Goal: Use online tool/utility: Utilize a website feature to perform a specific function

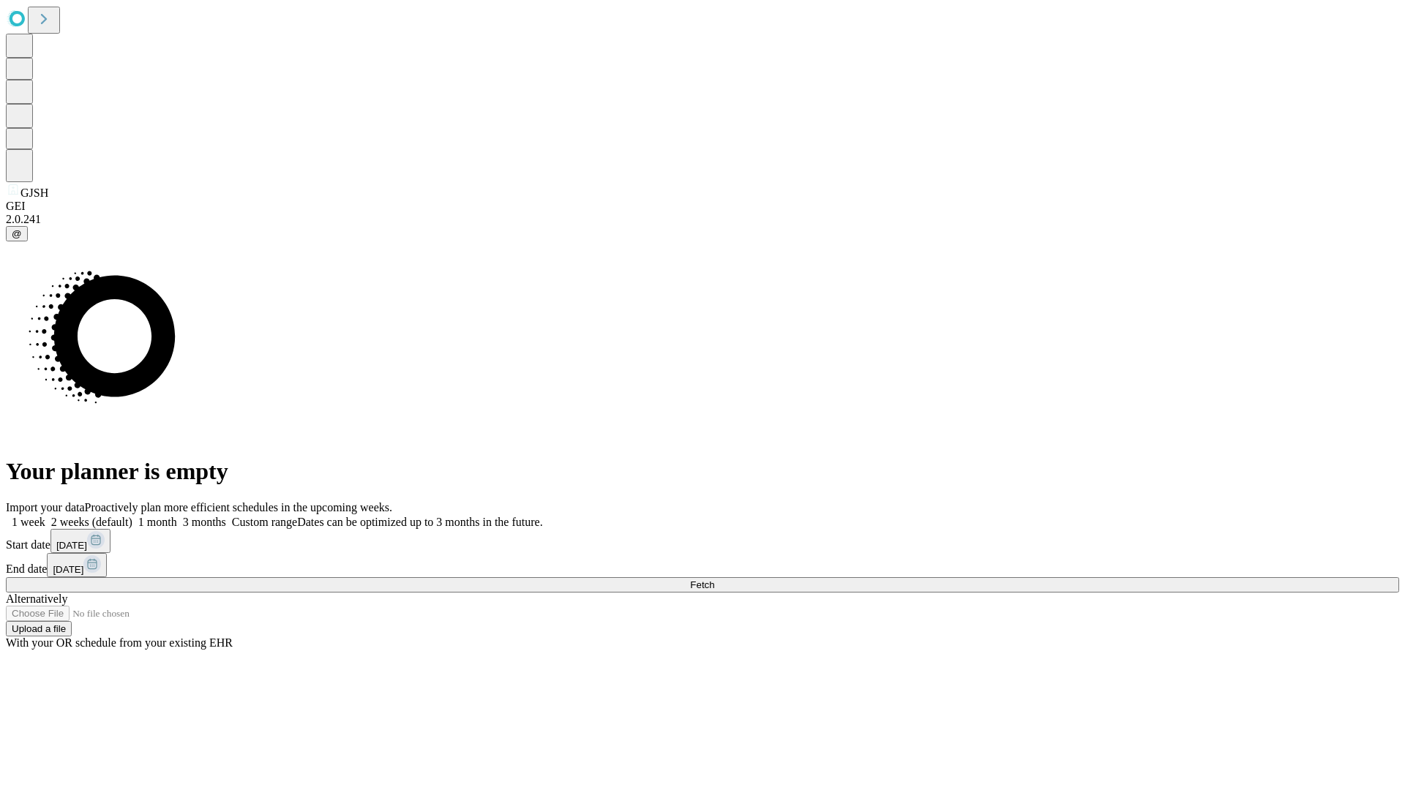
click at [714, 580] on span "Fetch" at bounding box center [702, 585] width 24 height 11
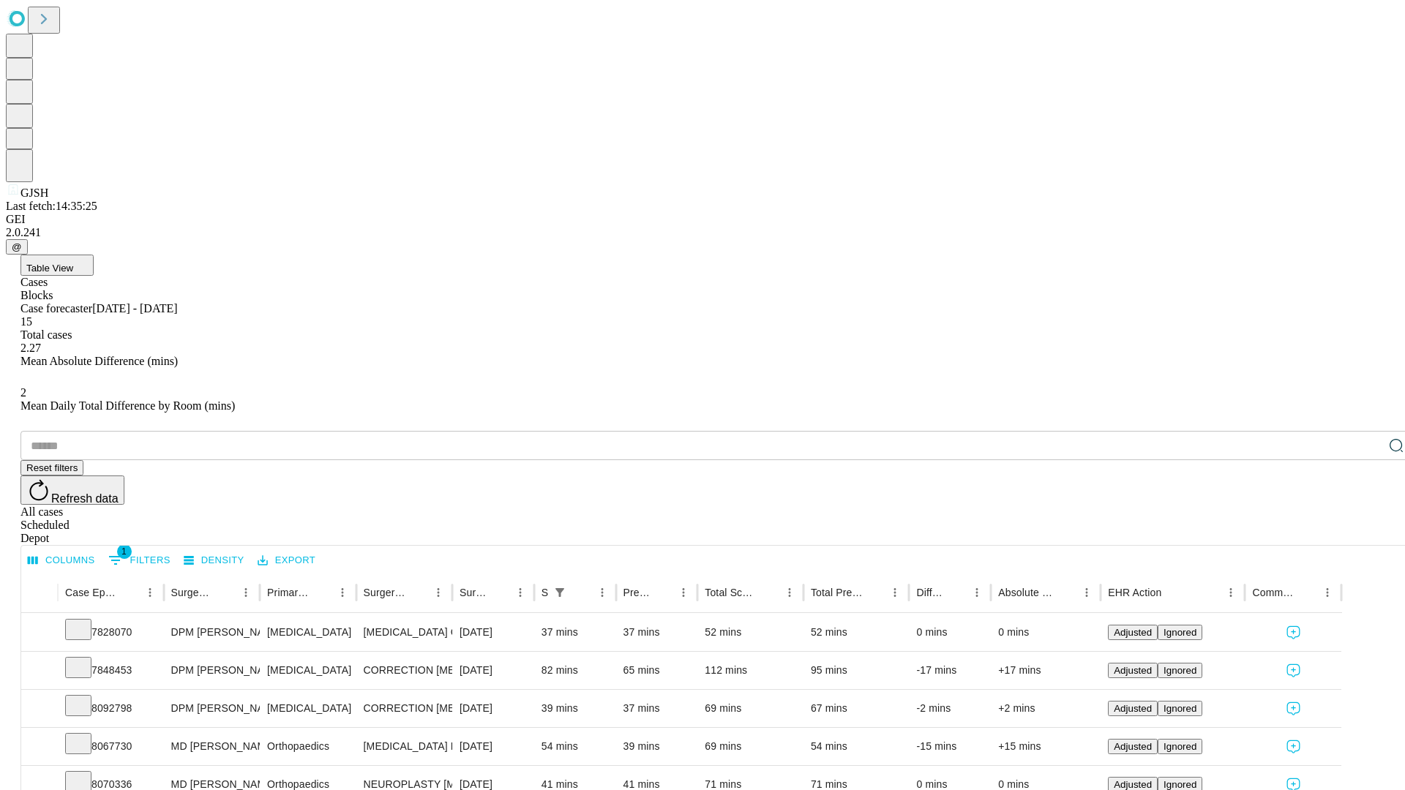
click at [73, 263] on span "Table View" at bounding box center [49, 268] width 47 height 11
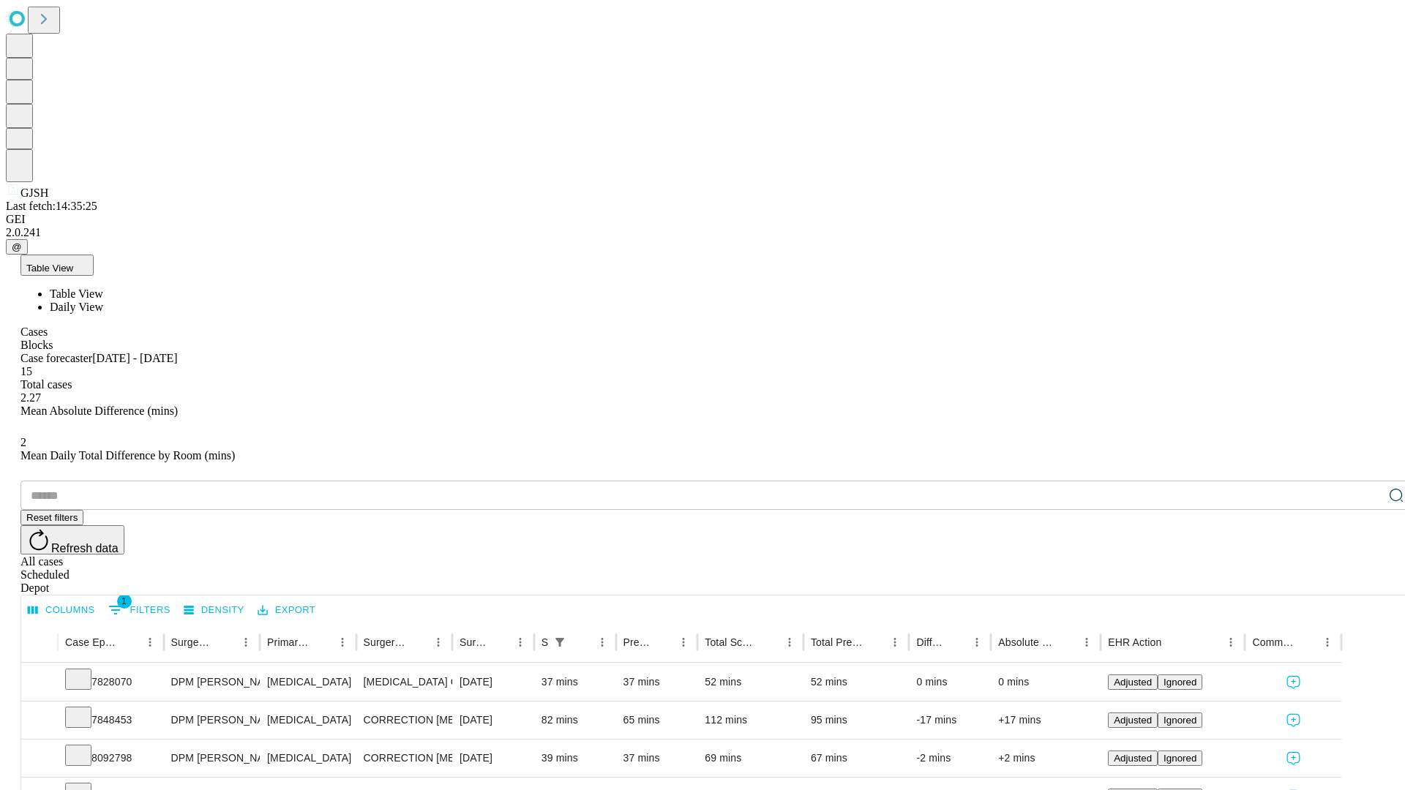
click at [103, 301] on span "Daily View" at bounding box center [76, 307] width 53 height 12
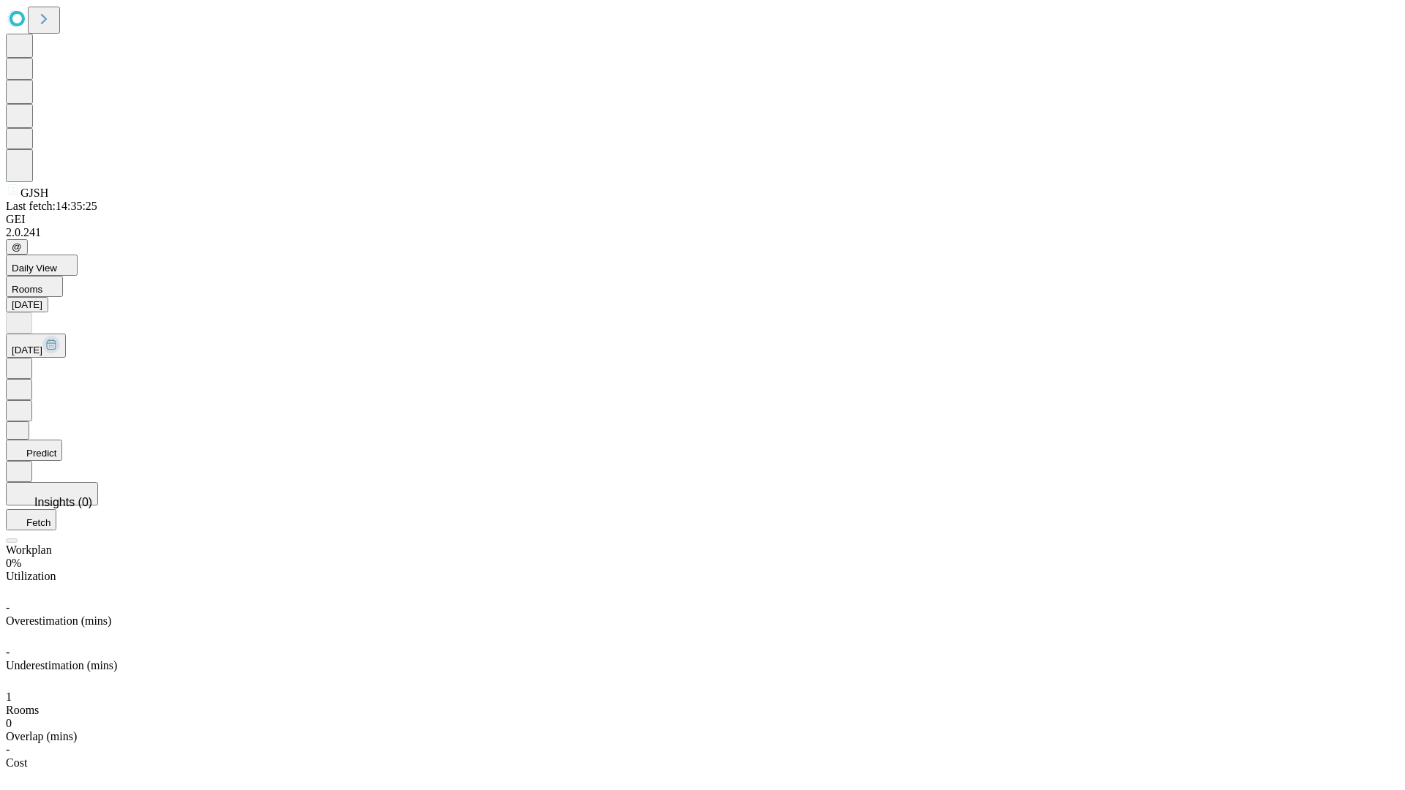
click at [62, 440] on button "Predict" at bounding box center [34, 450] width 56 height 21
